Goal: Information Seeking & Learning: Learn about a topic

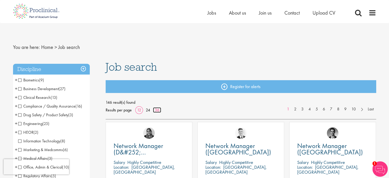
click at [157, 111] on link "36" at bounding box center [157, 109] width 8 height 5
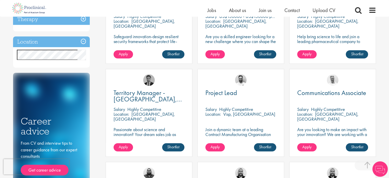
scroll to position [256, 0]
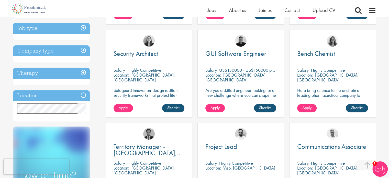
scroll to position [179, 0]
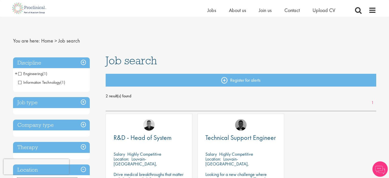
scroll to position [51, 0]
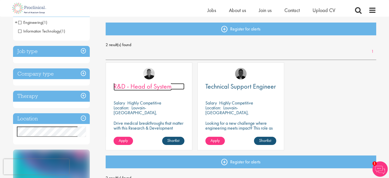
click at [152, 88] on span "R&D - Head of System" at bounding box center [143, 86] width 58 height 9
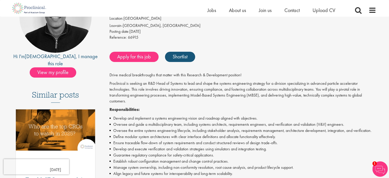
scroll to position [102, 0]
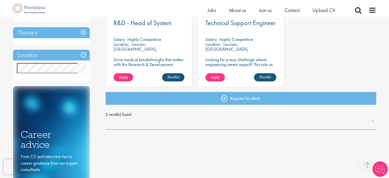
scroll to position [29, 0]
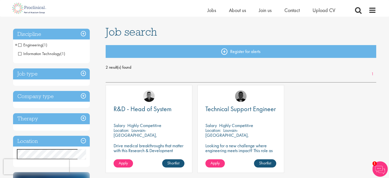
click at [15, 44] on span "+" at bounding box center [16, 45] width 3 height 8
